Goal: Navigation & Orientation: Find specific page/section

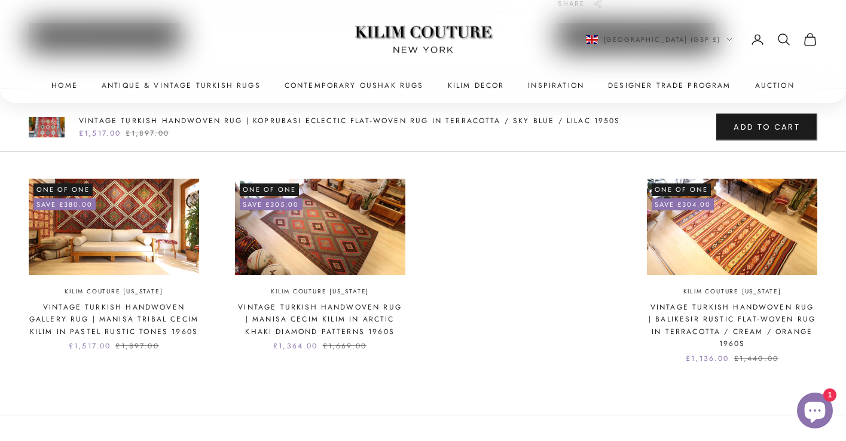
scroll to position [840, 0]
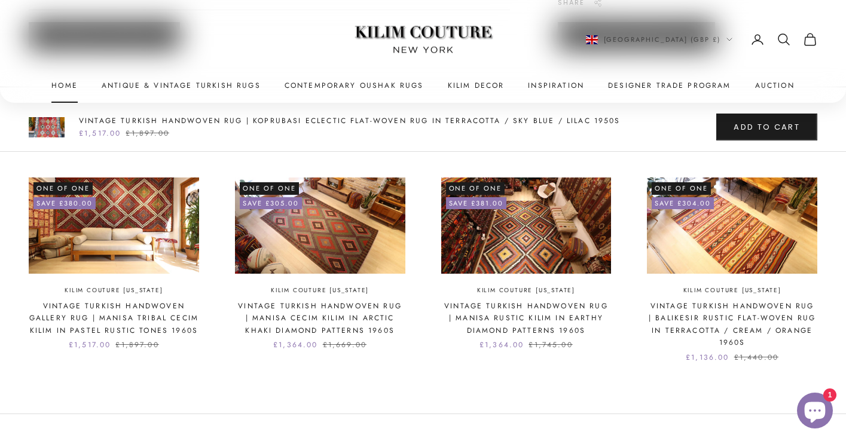
click at [65, 87] on link "Home" at bounding box center [64, 85] width 26 height 12
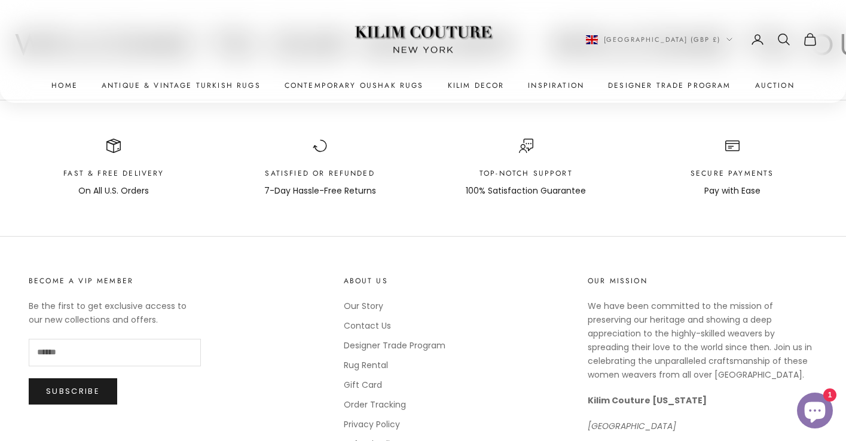
scroll to position [6370, 0]
click at [367, 299] on link "Our Story" at bounding box center [363, 305] width 39 height 12
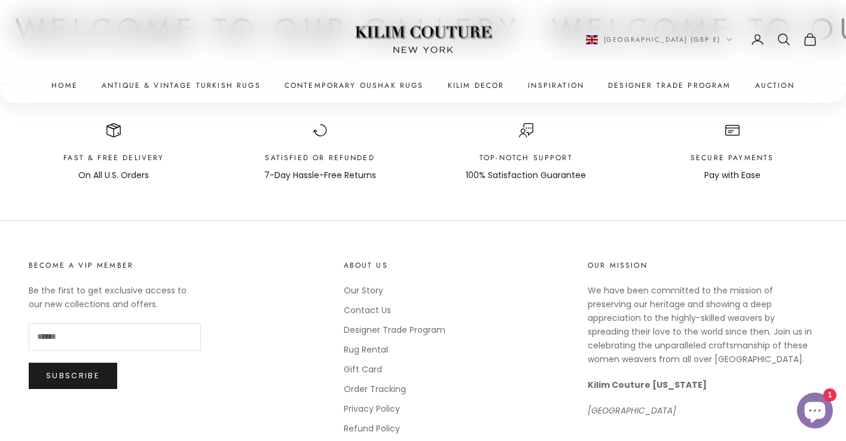
scroll to position [1316, 0]
click at [372, 312] on link "Contact Us" at bounding box center [367, 308] width 47 height 12
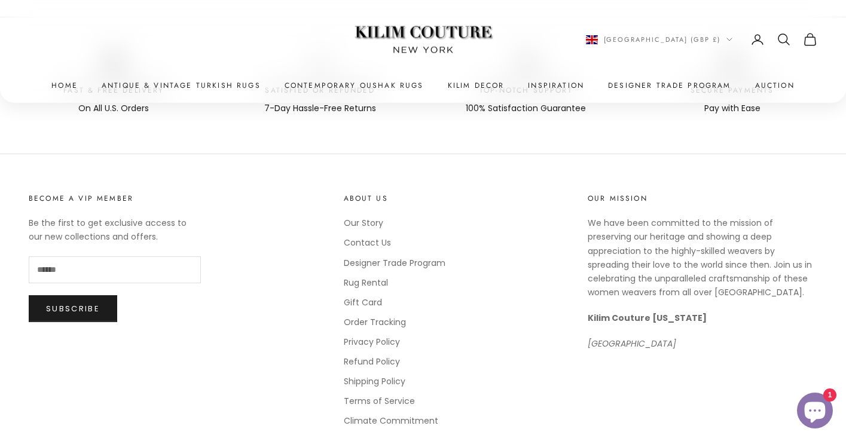
scroll to position [626, 0]
